Goal: Communication & Community: Ask a question

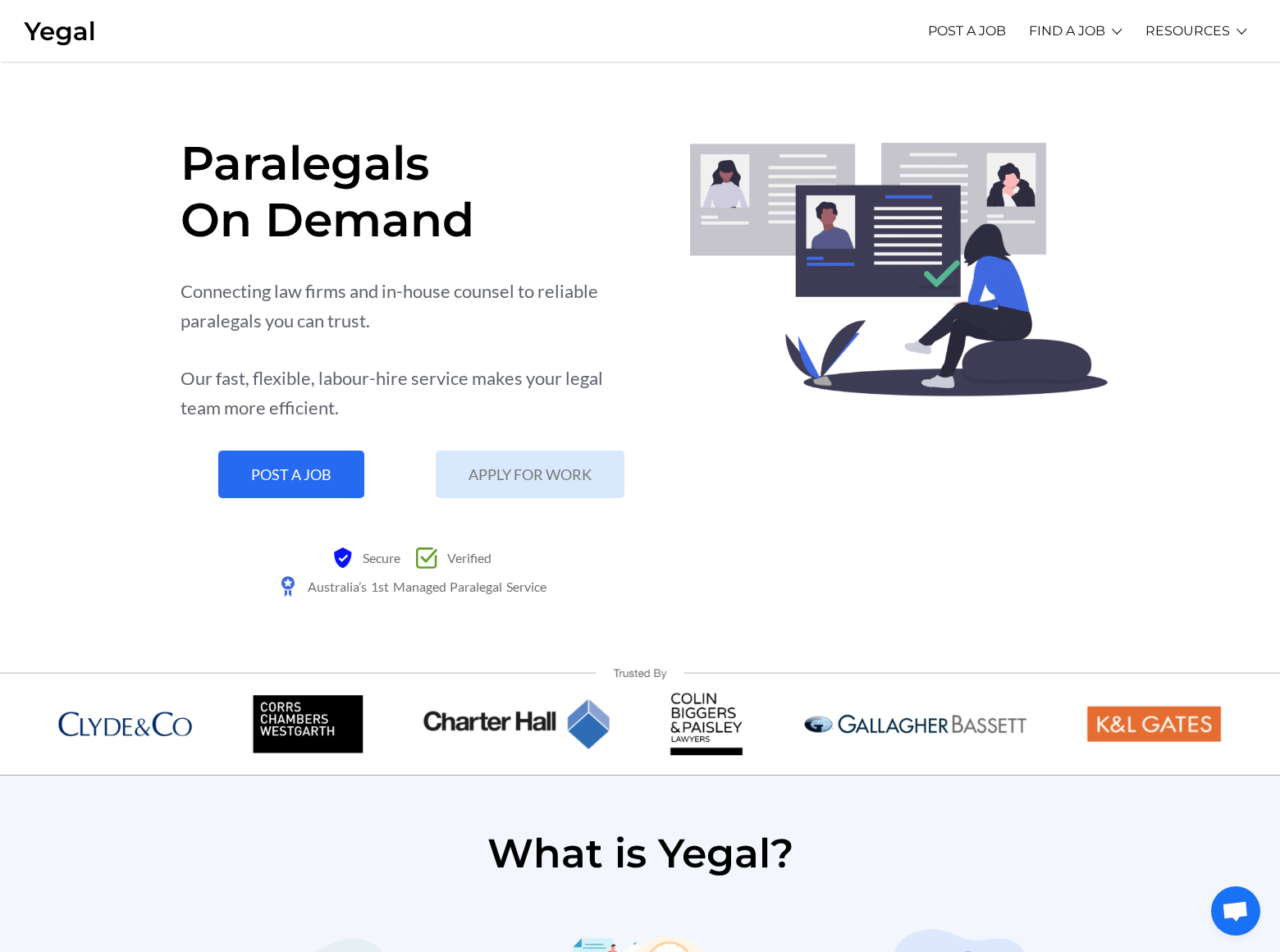
scroll to position [3303, 0]
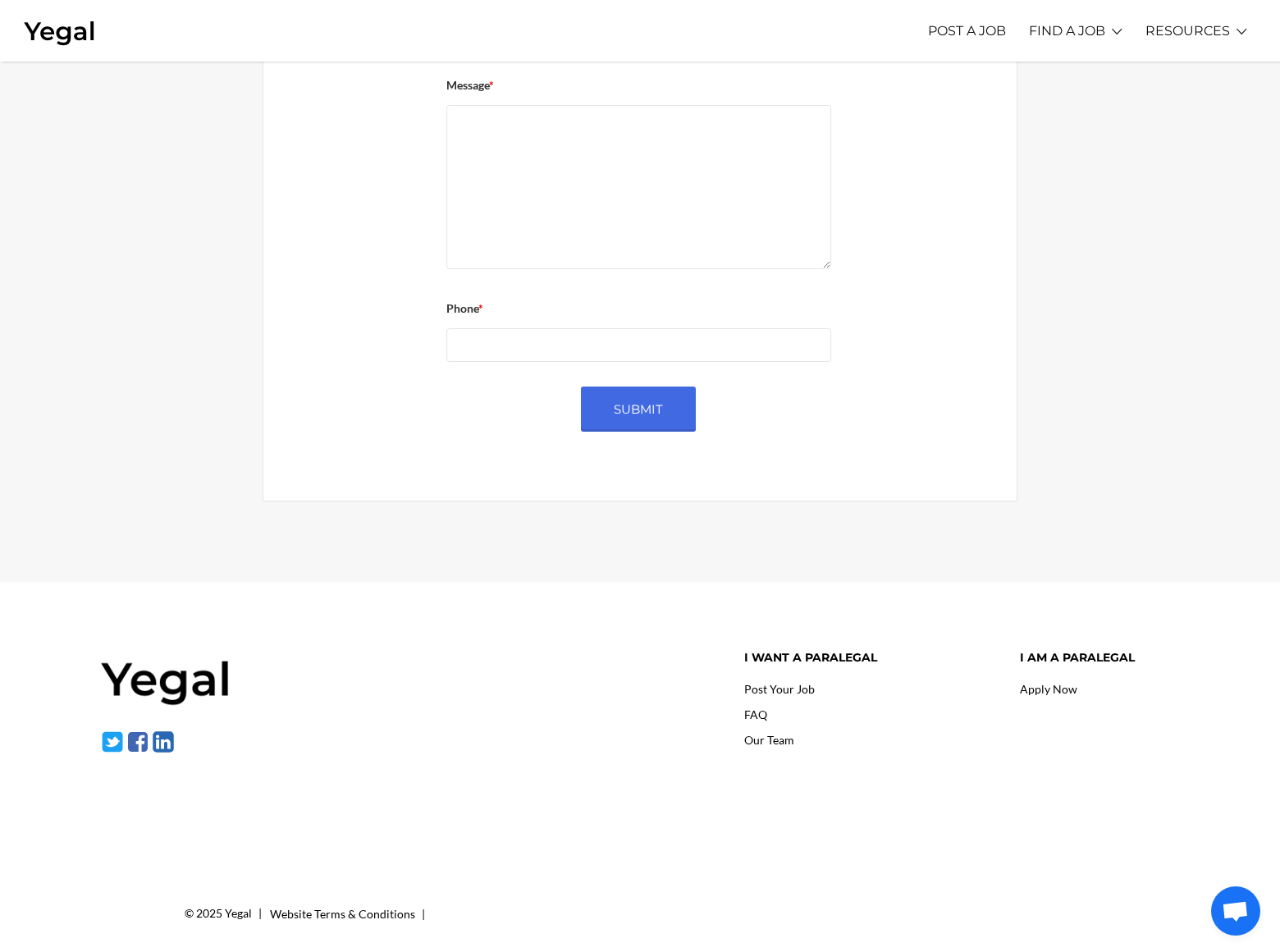
scroll to position [223, 0]
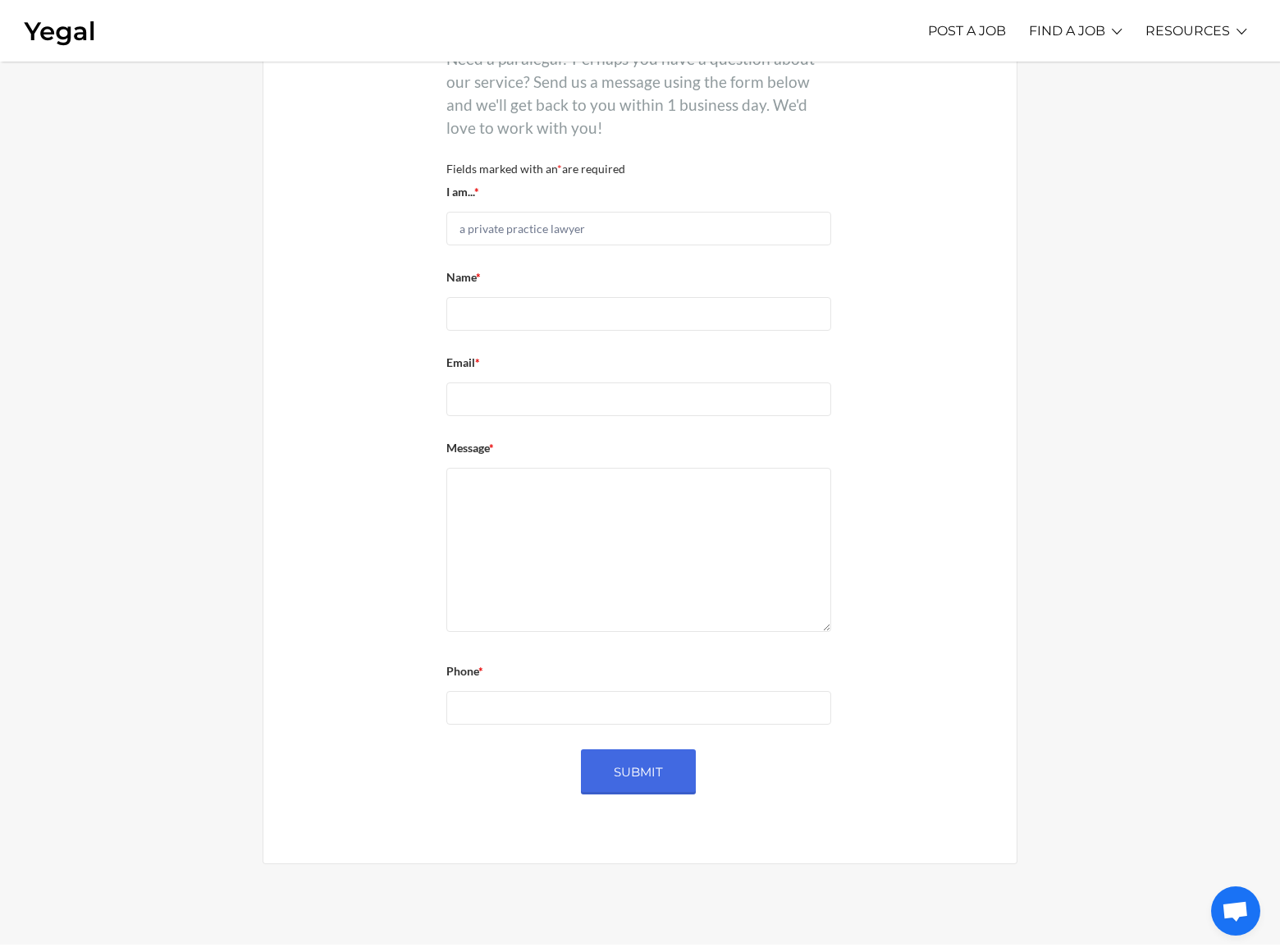
select select "an-in-house-counsel"
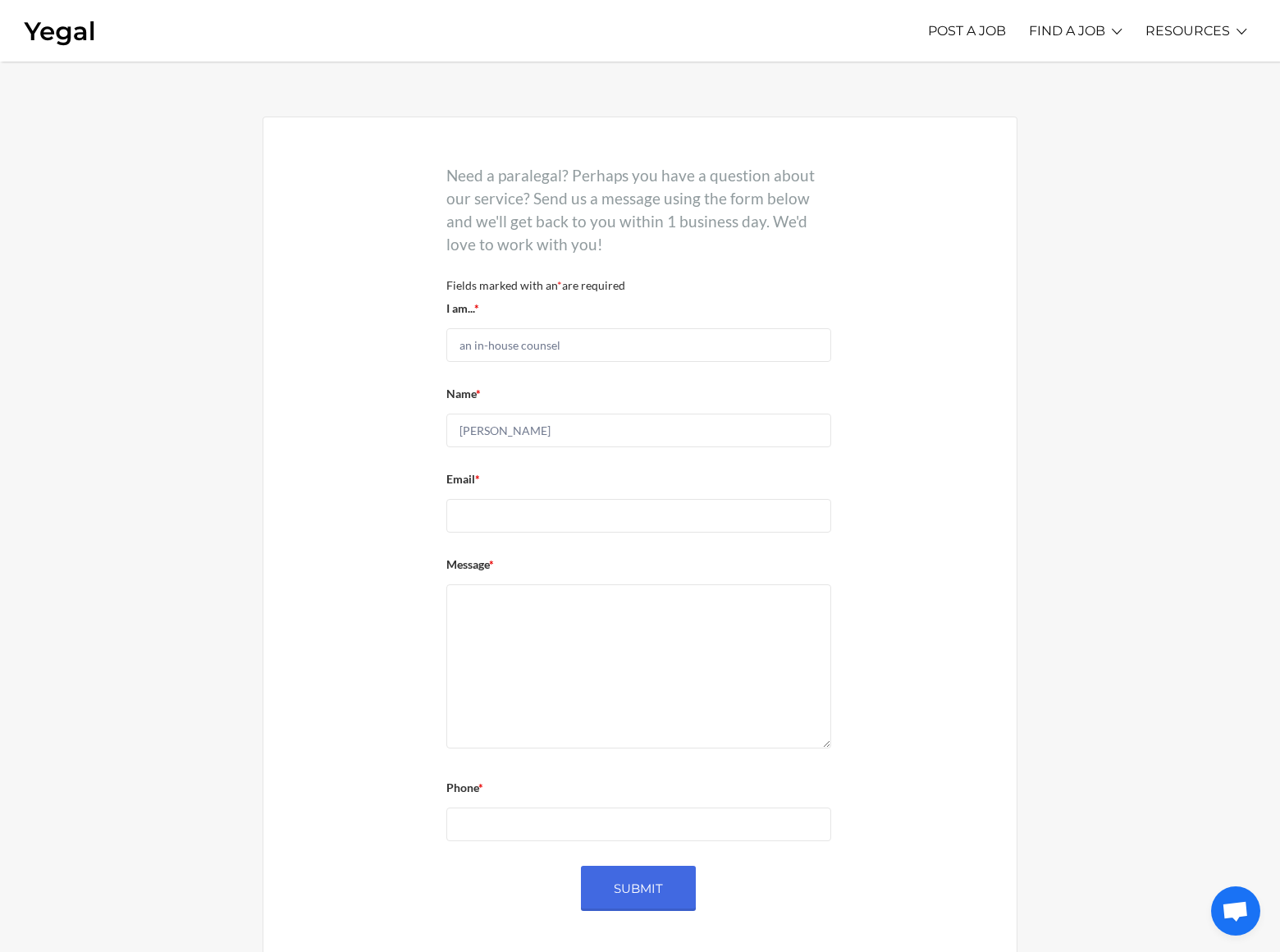
type input "[PERSON_NAME]"
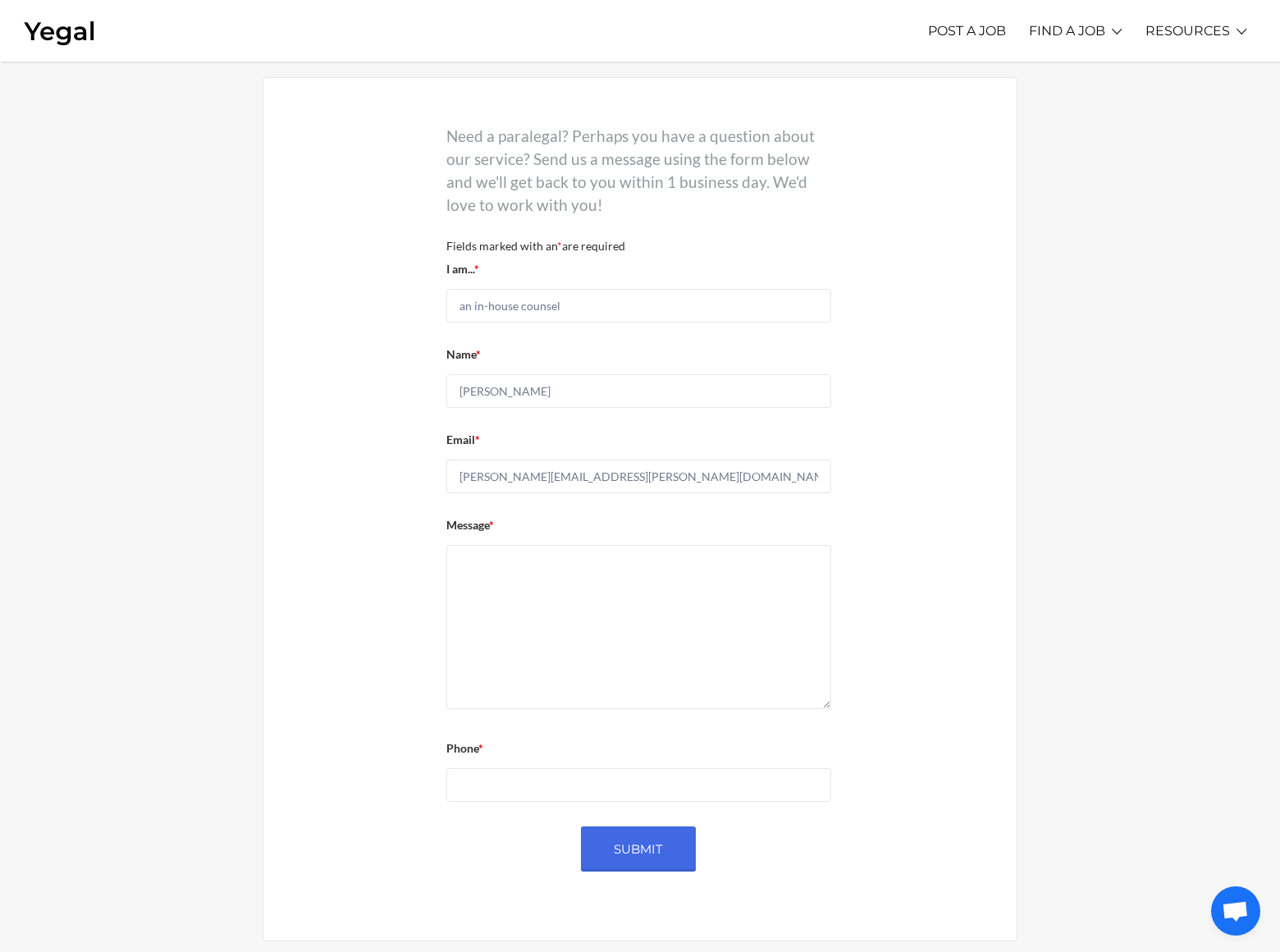
type input "[PERSON_NAME][EMAIL_ADDRESS][PERSON_NAME][DOMAIN_NAME]"
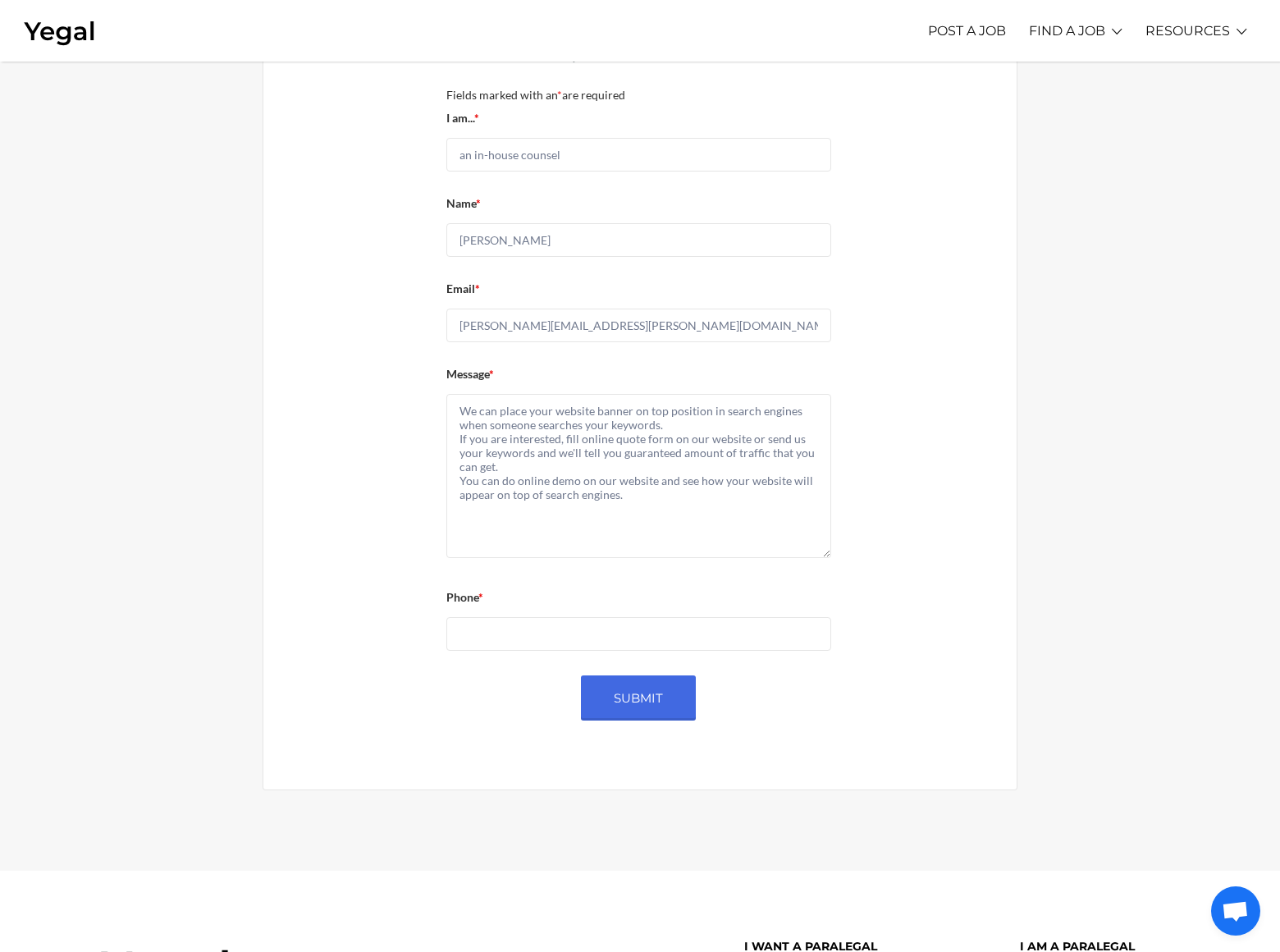
type textarea "We can place your website banner on top position in search engines when someone…"
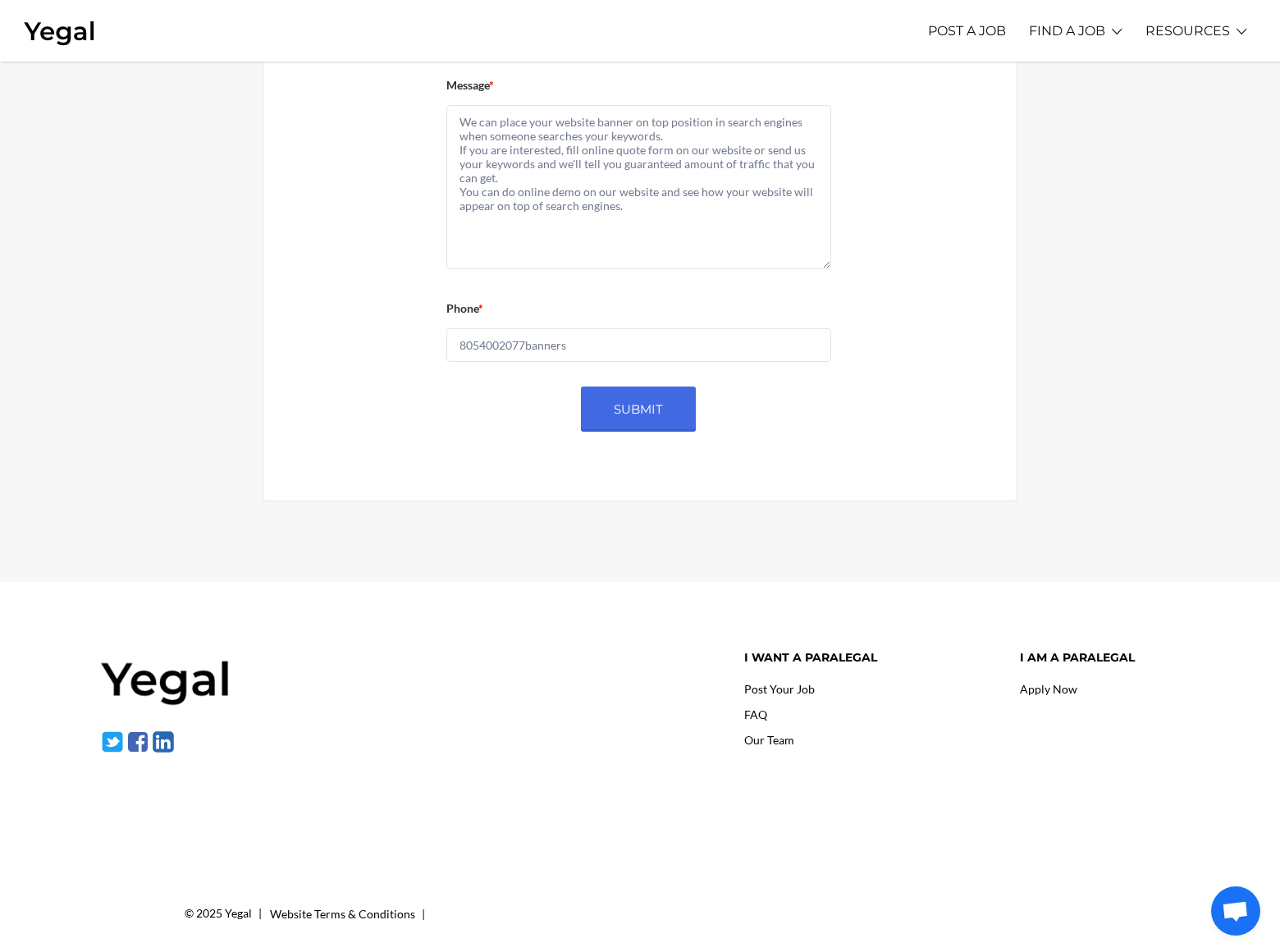
type input "8054002077banners"
click at [638, 409] on input "Submit" at bounding box center [638, 409] width 115 height 45
